Goal: Transaction & Acquisition: Purchase product/service

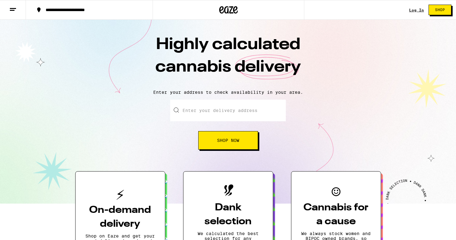
click at [417, 9] on link "Log In" at bounding box center [417, 10] width 15 height 4
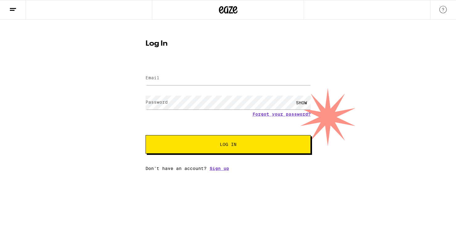
click at [236, 88] on form "Email Email Password Password SHOW Forgot your password? Log In" at bounding box center [228, 108] width 165 height 91
click at [236, 83] on input "Email" at bounding box center [228, 78] width 165 height 14
type input "dmhkang@gmail.com"
click at [218, 142] on button "Log In" at bounding box center [228, 144] width 165 height 19
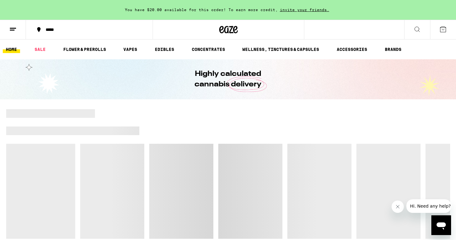
click at [53, 30] on div "*****" at bounding box center [93, 29] width 101 height 4
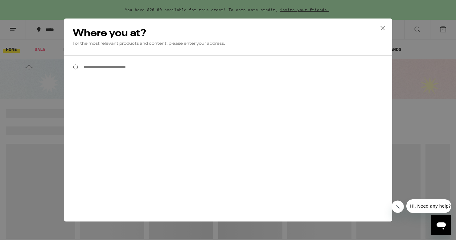
click at [123, 68] on input "**********" at bounding box center [228, 67] width 328 height 24
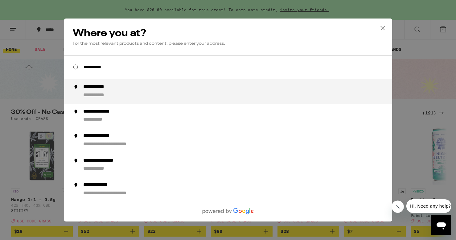
click at [150, 97] on div "**********" at bounding box center [240, 91] width 315 height 15
type input "**********"
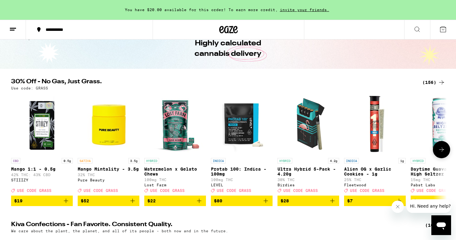
scroll to position [43, 0]
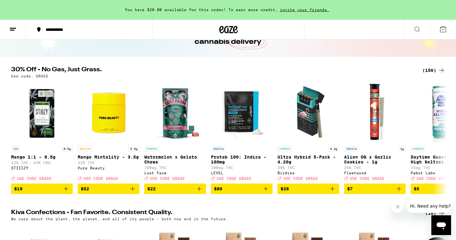
click at [435, 70] on div "(156)" at bounding box center [434, 70] width 23 height 7
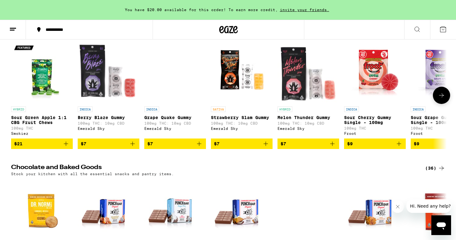
scroll to position [1912, 0]
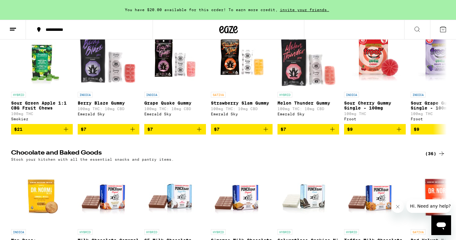
click at [430, 20] on div "(121)" at bounding box center [434, 16] width 23 height 7
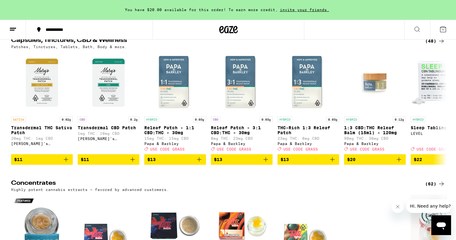
scroll to position [2453, 0]
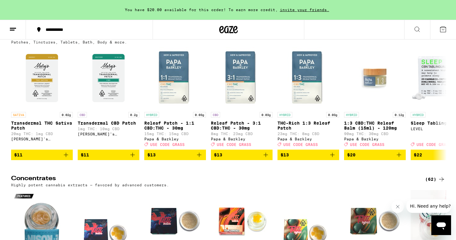
click at [433, 40] on div "(48)" at bounding box center [436, 36] width 20 height 7
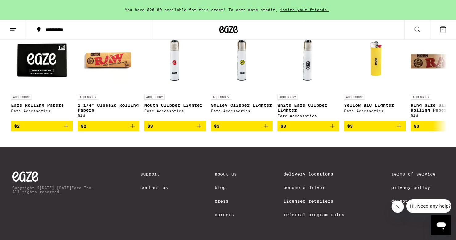
scroll to position [2761, 0]
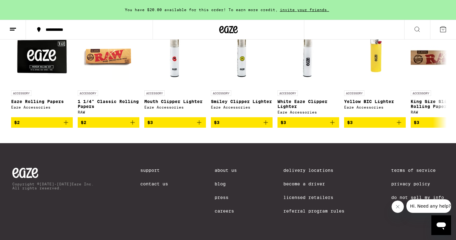
click at [433, 19] on div "(27)" at bounding box center [436, 14] width 20 height 7
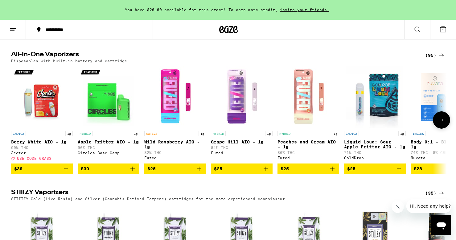
scroll to position [1186, 0]
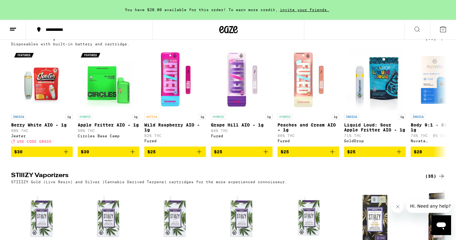
click at [432, 42] on div "(95)" at bounding box center [436, 38] width 20 height 7
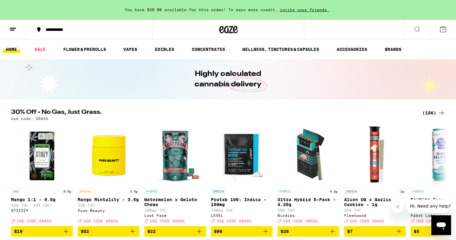
scroll to position [0, 0]
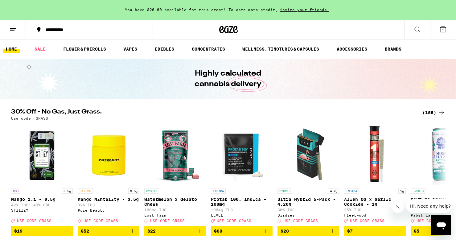
click at [427, 112] on div "(156)" at bounding box center [434, 112] width 23 height 7
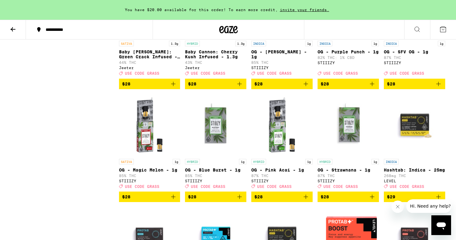
scroll to position [1666, 0]
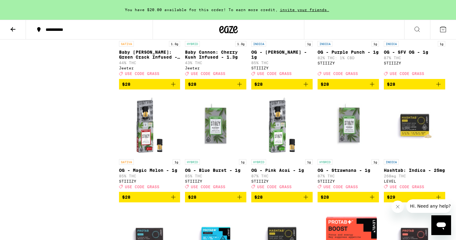
click at [377, 90] on button "$28" at bounding box center [348, 84] width 61 height 10
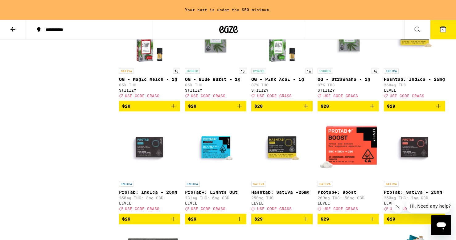
scroll to position [1762, 0]
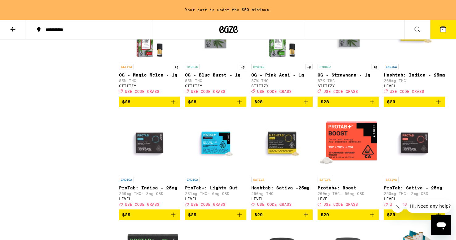
click at [173, 104] on icon "Add to bag" at bounding box center [173, 102] width 4 height 4
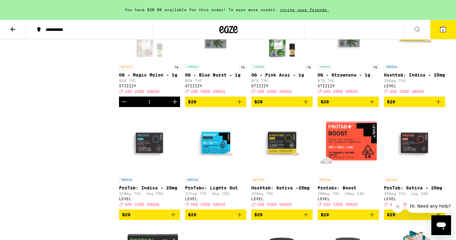
click at [242, 106] on icon "Add to bag" at bounding box center [239, 101] width 7 height 7
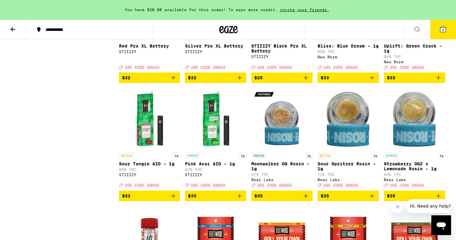
scroll to position [2369, 0]
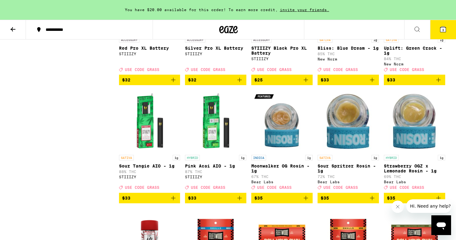
click at [242, 84] on icon "Add to bag" at bounding box center [239, 79] width 7 height 7
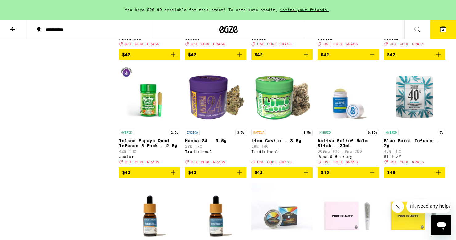
scroll to position [2984, 0]
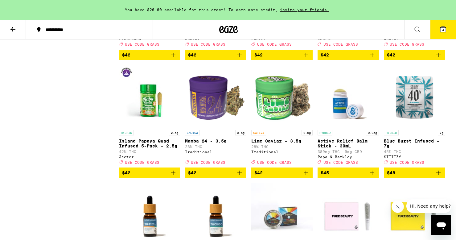
click at [440, 59] on icon "Add to bag" at bounding box center [438, 54] width 7 height 7
click at [375, 59] on icon "Add to bag" at bounding box center [372, 54] width 7 height 7
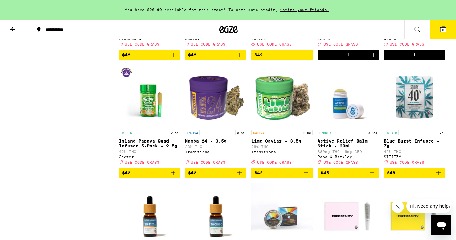
click at [241, 59] on icon "Add to bag" at bounding box center [239, 54] width 7 height 7
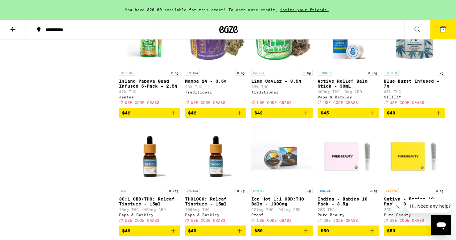
scroll to position [3045, 0]
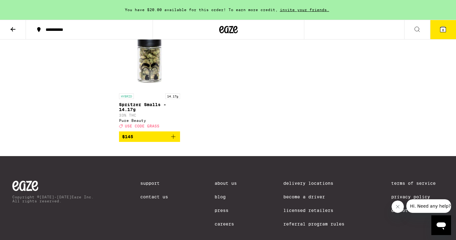
scroll to position [3727, 0]
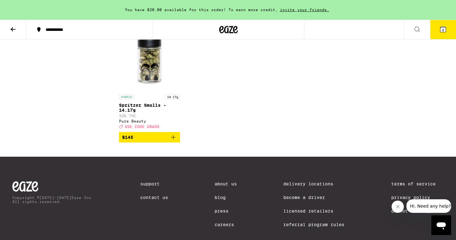
click at [448, 26] on button "6" at bounding box center [444, 29] width 26 height 19
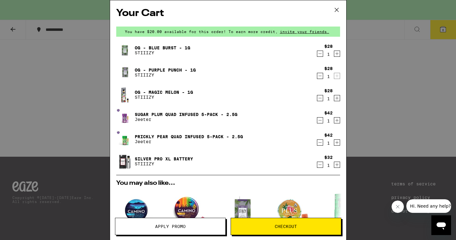
click at [338, 98] on icon "Increment" at bounding box center [338, 97] width 6 height 7
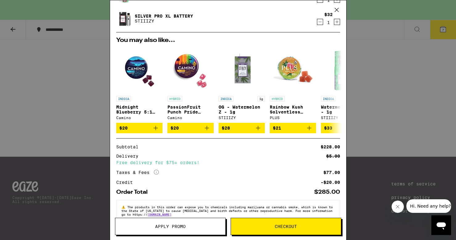
scroll to position [148, 0]
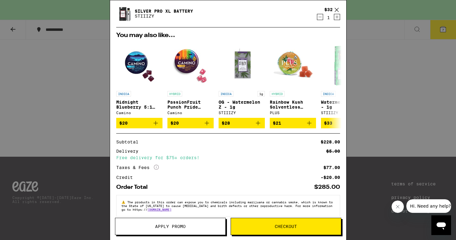
click at [174, 229] on button "Apply Promo" at bounding box center [170, 226] width 111 height 17
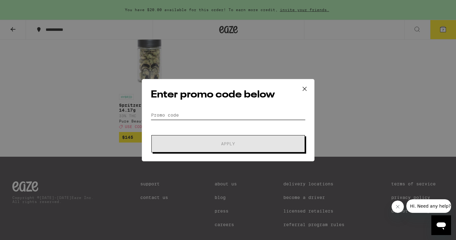
click at [217, 112] on input "Promo Code" at bounding box center [228, 114] width 155 height 9
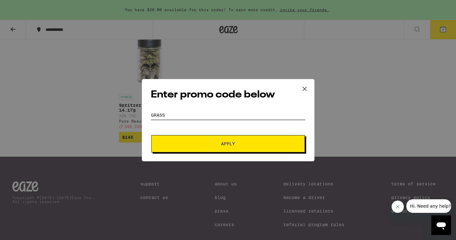
type input "grass"
click at [215, 145] on span "Apply" at bounding box center [228, 144] width 111 height 4
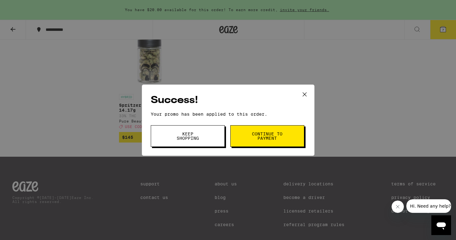
click at [216, 136] on button "Keep Shopping" at bounding box center [188, 136] width 74 height 22
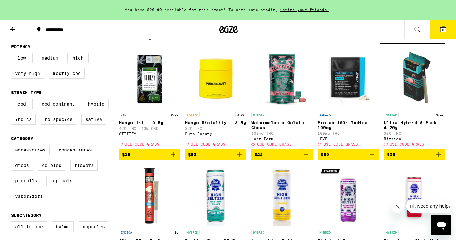
scroll to position [75, 0]
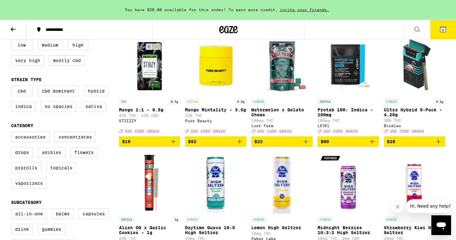
click at [56, 158] on label "Edibles" at bounding box center [51, 152] width 27 height 10
click at [13, 133] on input "Edibles" at bounding box center [12, 133] width 0 height 0
checkbox input "true"
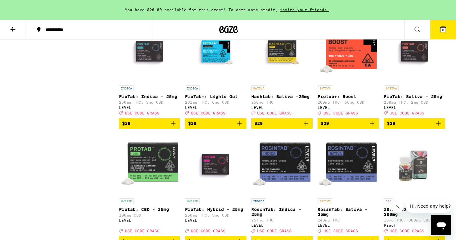
scroll to position [796, 0]
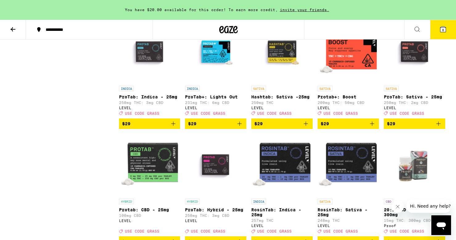
click at [439, 34] on button "6" at bounding box center [444, 29] width 26 height 19
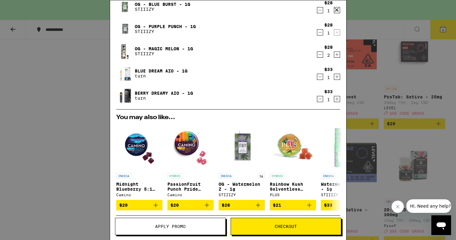
scroll to position [50, 0]
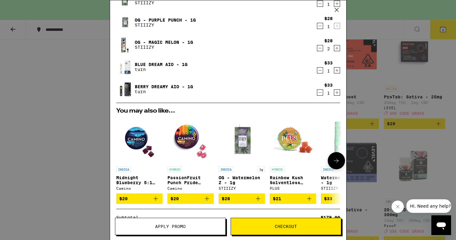
click at [314, 198] on button "$21" at bounding box center [293, 199] width 46 height 10
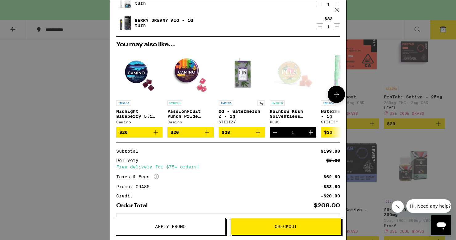
scroll to position [167, 0]
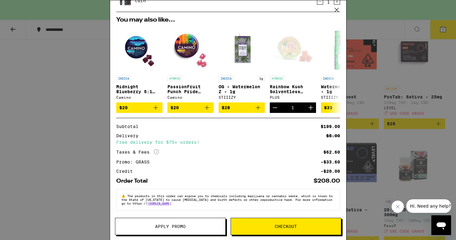
click at [244, 229] on button "Checkout" at bounding box center [286, 226] width 111 height 17
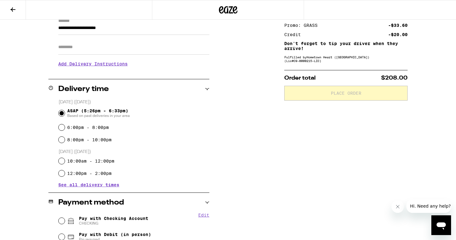
scroll to position [73, 0]
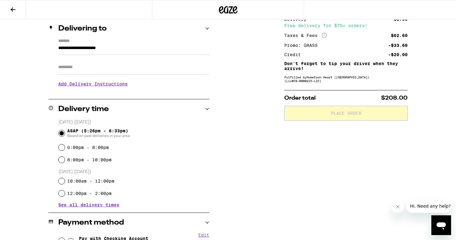
click at [128, 85] on h3 "Add Delivery Instructions" at bounding box center [133, 84] width 151 height 14
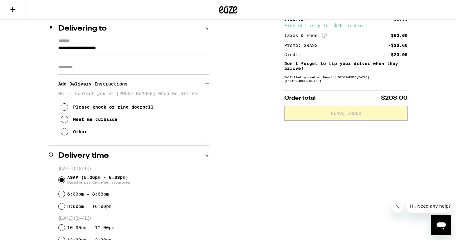
click at [83, 131] on button "Other" at bounding box center [74, 132] width 26 height 12
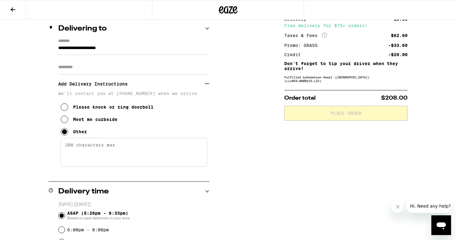
click at [98, 155] on textarea "Enter any other delivery instructions you want driver to know" at bounding box center [133, 152] width 147 height 29
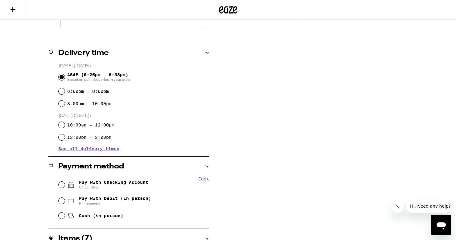
scroll to position [213, 0]
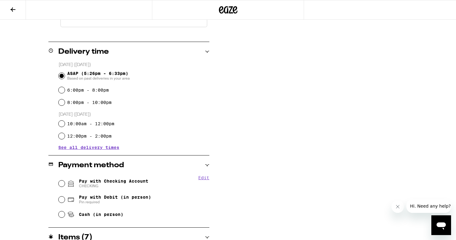
type textarea "Please bring to door and text - thank you"
click at [124, 181] on span "Pay with Checking Account CHECKING" at bounding box center [113, 184] width 69 height 10
click at [65, 181] on input "Pay with Checking Account CHECKING" at bounding box center [62, 184] width 6 height 6
radio input "true"
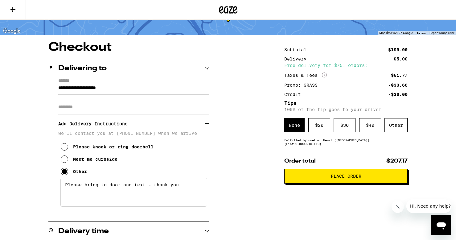
scroll to position [0, 0]
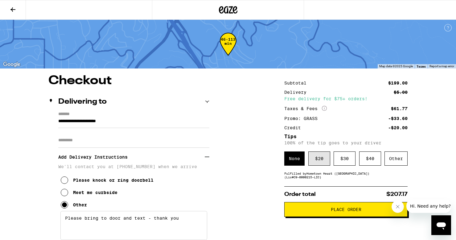
click at [318, 161] on div "$ 20" at bounding box center [320, 159] width 22 height 14
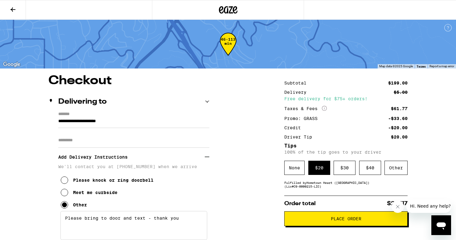
click at [315, 226] on button "Place Order" at bounding box center [346, 218] width 123 height 15
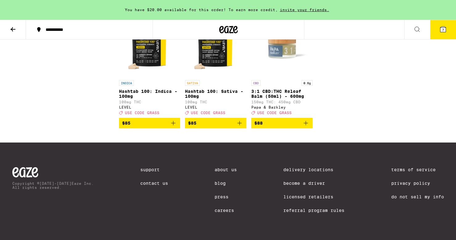
scroll to position [1185, 0]
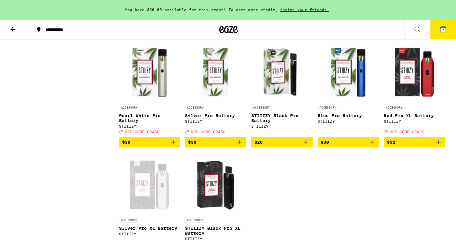
scroll to position [495, 0]
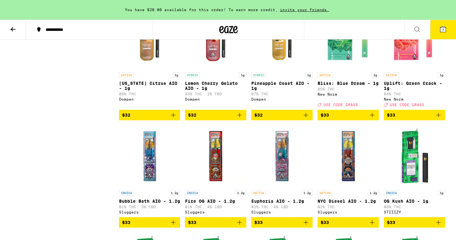
scroll to position [1117, 0]
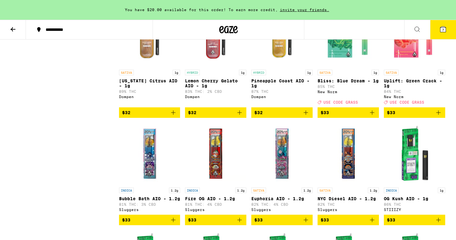
click at [376, 116] on icon "Add to bag" at bounding box center [372, 112] width 7 height 7
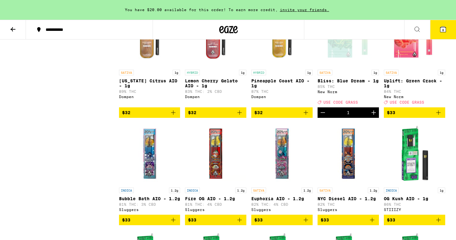
click at [440, 116] on icon "Add to bag" at bounding box center [438, 112] width 7 height 7
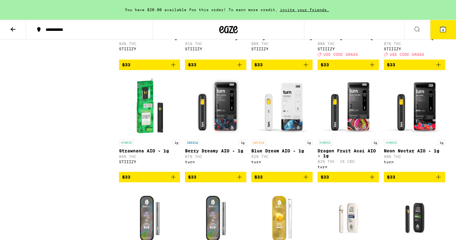
scroll to position [1388, 0]
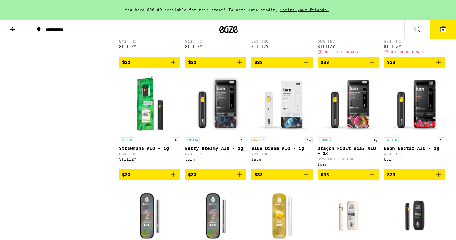
click at [304, 178] on icon "Add to bag" at bounding box center [305, 174] width 7 height 7
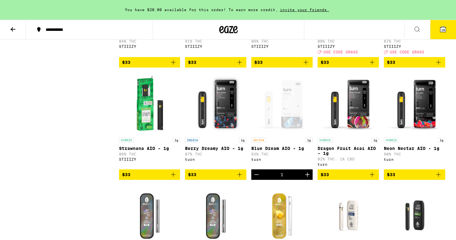
click at [238, 178] on icon "Add to bag" at bounding box center [239, 174] width 7 height 7
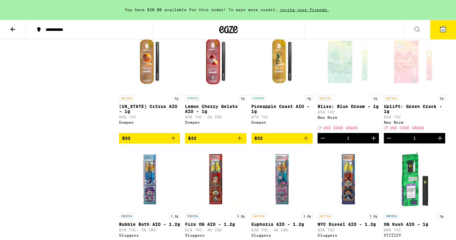
scroll to position [1090, 0]
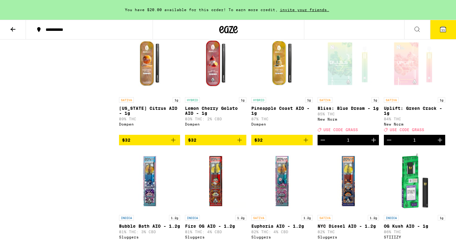
click at [321, 144] on icon "Decrement" at bounding box center [322, 139] width 7 height 7
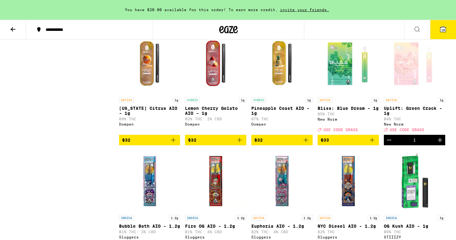
click at [391, 144] on icon "Decrement" at bounding box center [389, 139] width 7 height 7
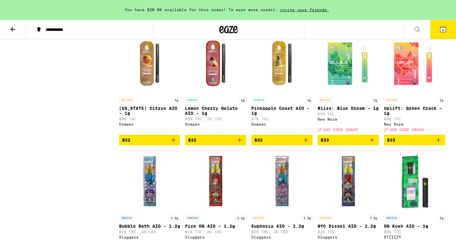
click at [373, 144] on icon "Add to bag" at bounding box center [372, 139] width 7 height 7
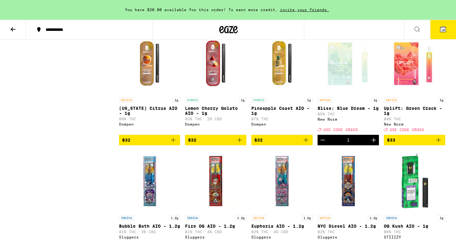
click at [437, 144] on icon "Add to bag" at bounding box center [438, 139] width 7 height 7
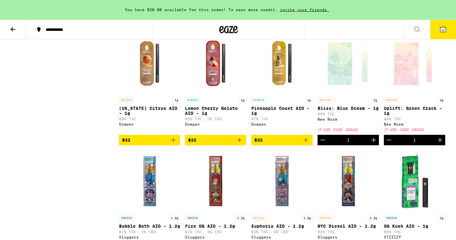
click at [388, 144] on icon "Decrement" at bounding box center [389, 139] width 7 height 7
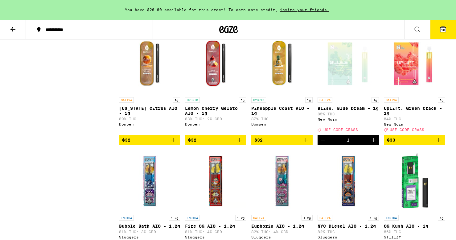
click at [323, 144] on icon "Decrement" at bounding box center [322, 139] width 7 height 7
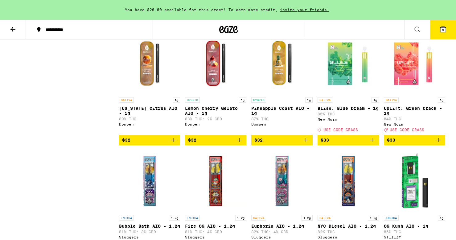
click at [323, 143] on span "$33" at bounding box center [325, 140] width 8 height 5
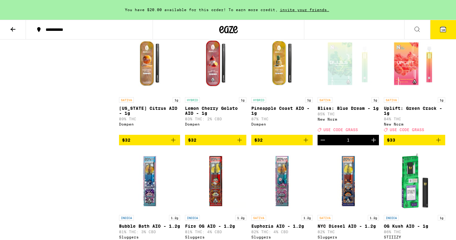
click at [323, 144] on icon "Decrement" at bounding box center [322, 139] width 7 height 7
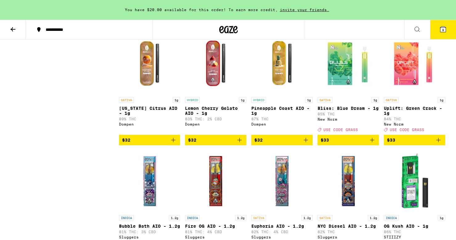
click at [447, 28] on icon at bounding box center [443, 29] width 7 height 7
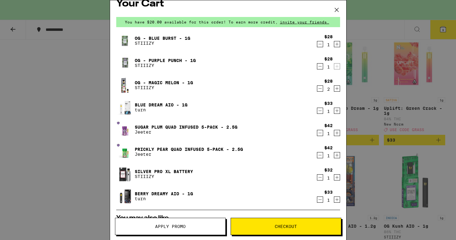
scroll to position [10, 0]
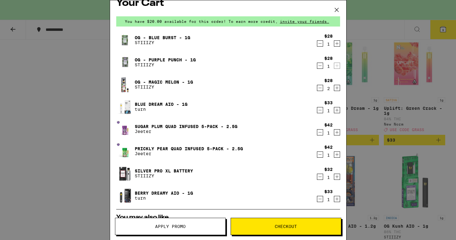
click at [321, 155] on icon "Decrement" at bounding box center [321, 154] width 6 height 7
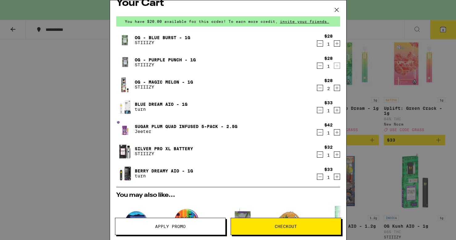
click at [319, 131] on icon "Decrement" at bounding box center [321, 132] width 6 height 7
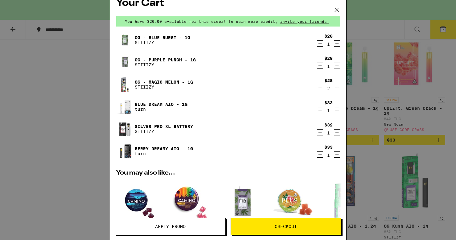
click at [319, 131] on icon "Decrement" at bounding box center [321, 132] width 6 height 7
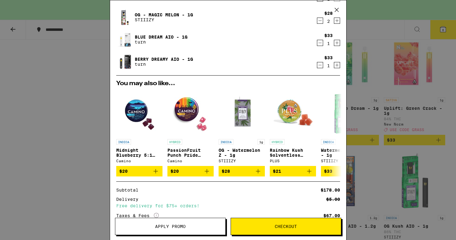
scroll to position [79, 0]
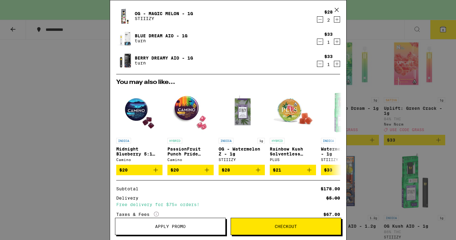
click at [375, 151] on div "Your Cart You have $20.00 available for this order! To earn more credit, invite…" at bounding box center [228, 120] width 456 height 240
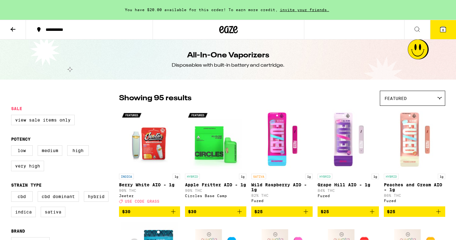
click at [11, 30] on icon at bounding box center [12, 29] width 7 height 7
